Goal: Check status: Check status

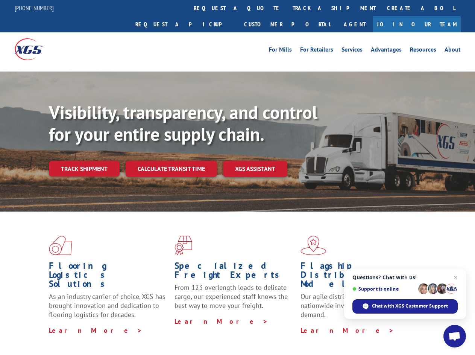
click at [238, 177] on div "Visibility, transparency, and control for your entire supply chain. Track shipm…" at bounding box center [262, 154] width 426 height 105
click at [287, 8] on link "track a shipment" at bounding box center [334, 8] width 94 height 16
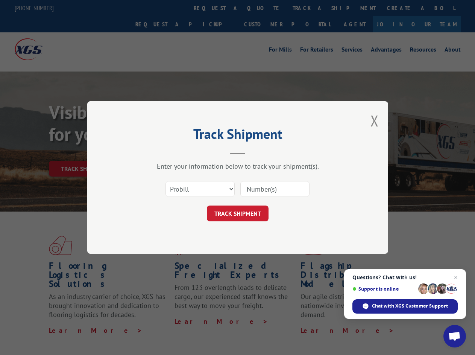
click at [263, 8] on div "Track Shipment Enter your information below to track your shipment(s). Select c…" at bounding box center [237, 177] width 475 height 355
click at [310, 8] on div "Track Shipment Enter your information below to track your shipment(s). Select c…" at bounding box center [237, 177] width 475 height 355
click at [84, 152] on div "Track Shipment Enter your information below to track your shipment(s). Select c…" at bounding box center [237, 177] width 475 height 355
click at [171, 152] on header "Track Shipment" at bounding box center [238, 142] width 226 height 26
click at [256, 152] on header "Track Shipment" at bounding box center [238, 142] width 226 height 26
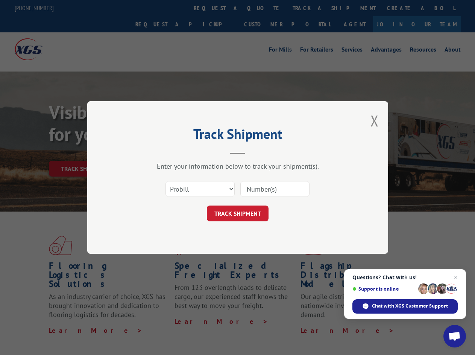
scroll to position [239, 0]
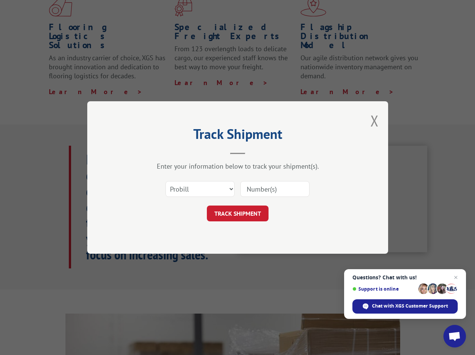
click at [455, 336] on span "Open chat" at bounding box center [455, 337] width 12 height 11
